Goal: Information Seeking & Learning: Learn about a topic

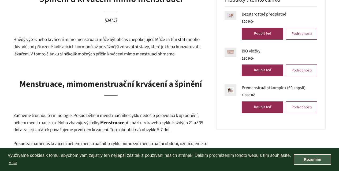
scroll to position [150, 0]
click at [310, 157] on link "Rozumím" at bounding box center [311, 159] width 37 height 11
click at [304, 156] on link "Rozumím" at bounding box center [311, 159] width 37 height 11
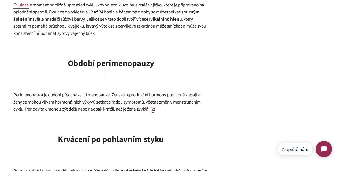
scroll to position [539, 0]
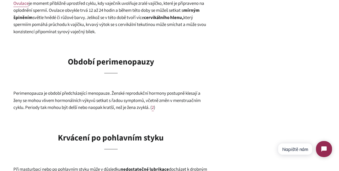
click at [154, 106] on span "2" at bounding box center [153, 107] width 2 height 6
